Goal: Task Accomplishment & Management: Use online tool/utility

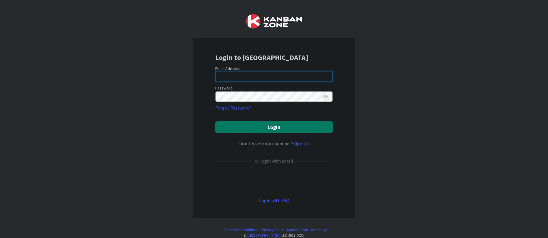
type input "[EMAIL_ADDRESS][PERSON_NAME][DOMAIN_NAME]"
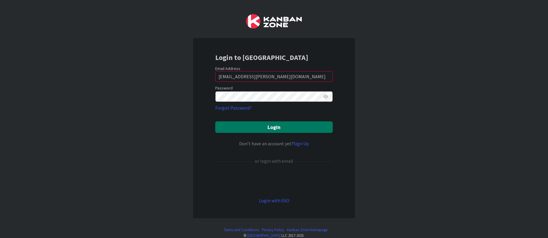
click at [236, 124] on button "Login" at bounding box center [274, 127] width 118 height 12
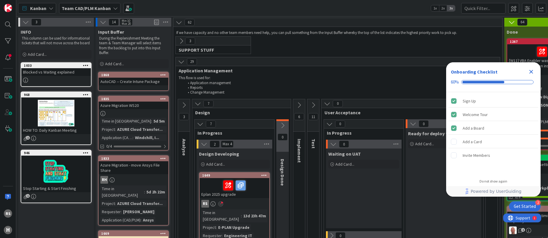
click at [531, 72] on icon "Close Checklist" at bounding box center [532, 72] width 4 height 4
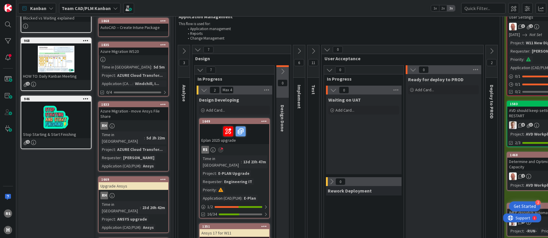
scroll to position [59, 0]
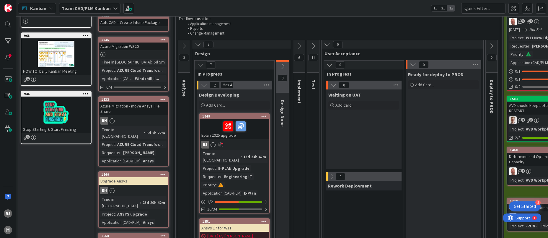
click at [230, 157] on div "Time in Column : 13d 23h 47m Project : E-PLAN Upgrade Requester : Engineering I…" at bounding box center [234, 173] width 66 height 46
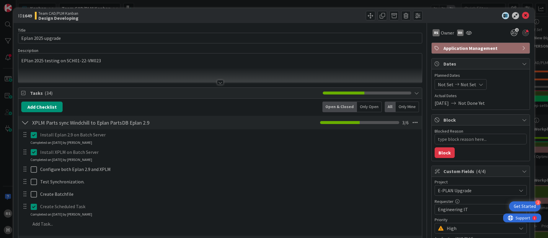
type textarea "x"
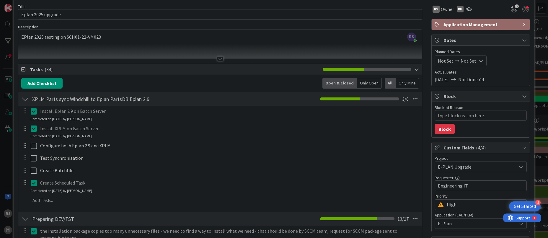
scroll to position [30, 0]
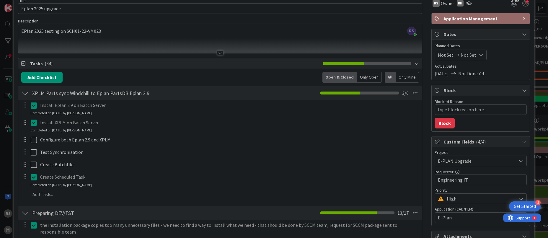
click at [79, 113] on div "Completed on [DATE] by [PERSON_NAME]" at bounding box center [61, 112] width 62 height 5
click at [109, 105] on p "Install Eplan 2.9 on Batch Server" at bounding box center [229, 105] width 378 height 7
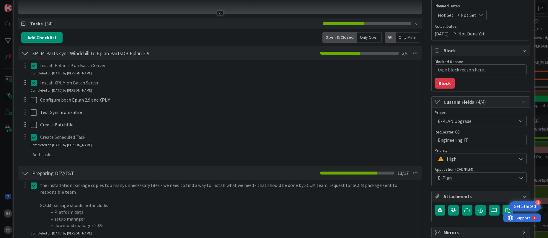
scroll to position [59, 0]
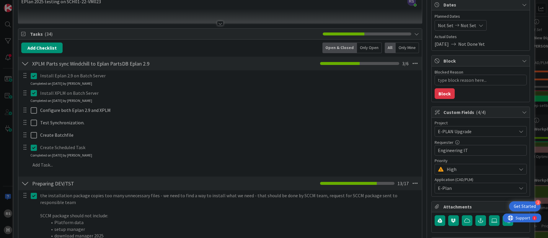
click at [100, 82] on div "Install Eplan 2.9 on Batch Server Update Cancel Completed on [DATE] by [PERSON_…" at bounding box center [220, 79] width 403 height 16
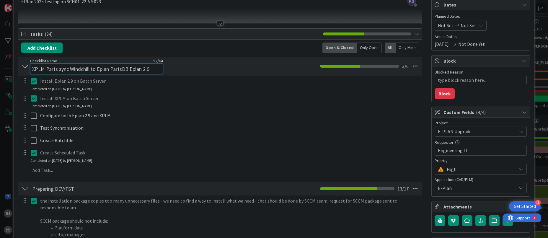
click at [161, 64] on input "XPLM Parts sync Windchill to Eplan PartsDB Eplan 2.9" at bounding box center [96, 69] width 133 height 11
paste input "SCH01-A"
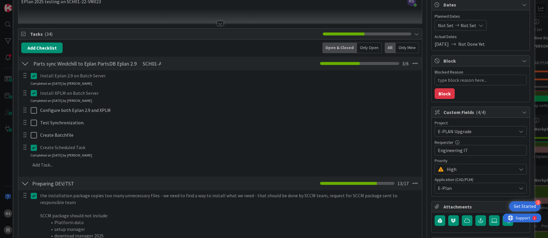
click at [208, 69] on div "XPLM Parts sync Windchill to Eplan PartsDB Eplan 2.9 SCH01-A Checklist Name 64 …" at bounding box center [219, 64] width 403 height 14
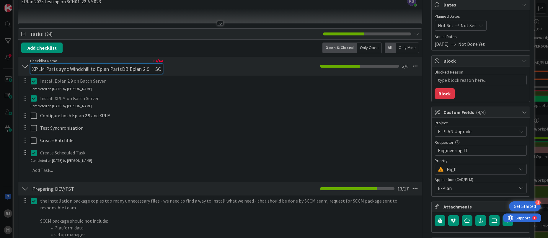
click at [159, 63] on div "Checklist Name 64 / 64 XPLM Parts sync Windchill to Eplan PartsDB Eplan 2.9 SCH…" at bounding box center [96, 66] width 133 height 16
drag, startPoint x: 153, startPoint y: 69, endPoint x: 196, endPoint y: 75, distance: 43.6
click at [196, 75] on div "XPLM Parts sync Windchill to Eplan PartsDB Eplan 2.9 SCH01-A Checklist Name 64 …" at bounding box center [219, 66] width 403 height 19
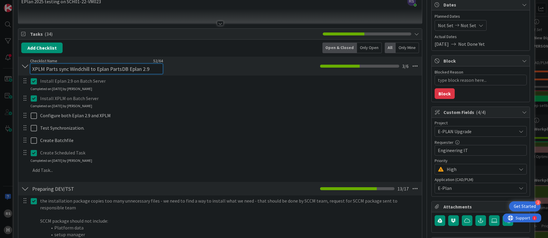
type input "XPLM Parts sync Windchill to Eplan PartsDB Eplan 2.9"
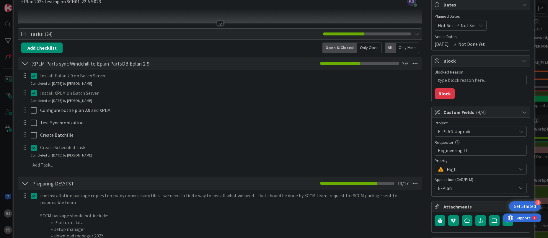
click at [25, 77] on div at bounding box center [25, 75] width 8 height 9
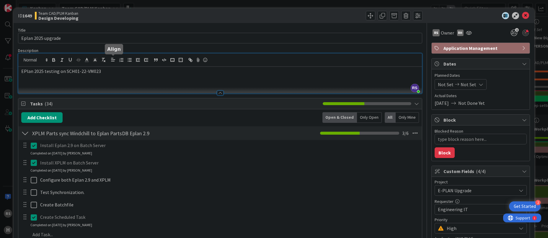
click at [111, 61] on div "RS [PERSON_NAME] joined 8 m ago EPlan 2025 testing on SCH01-22-VM023" at bounding box center [219, 73] width 403 height 40
paste div
click at [522, 13] on icon at bounding box center [525, 15] width 7 height 7
click at [510, 30] on icon "2" at bounding box center [514, 32] width 11 height 11
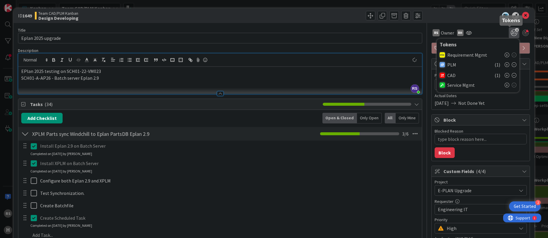
type textarea "x"
click at [523, 19] on icon at bounding box center [525, 15] width 7 height 7
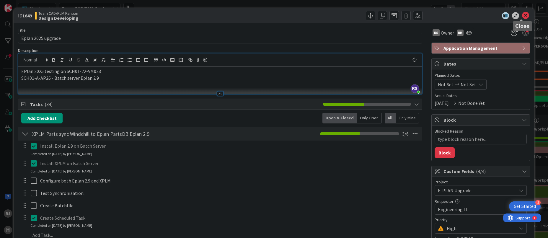
click at [522, 16] on icon at bounding box center [525, 15] width 7 height 7
click at [522, 17] on icon at bounding box center [525, 15] width 7 height 7
